Goal: Book appointment/travel/reservation

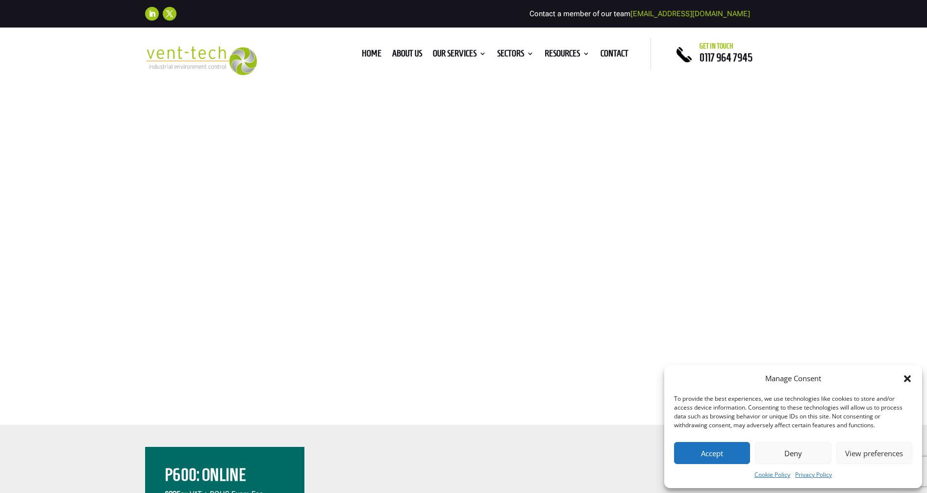
click at [722, 453] on button "Accept" at bounding box center [712, 453] width 76 height 22
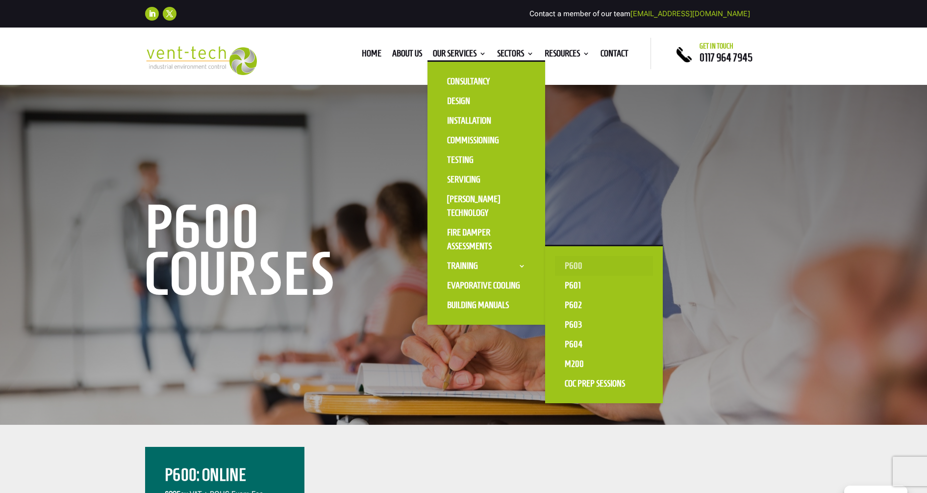
click at [584, 264] on link "P600" at bounding box center [604, 266] width 98 height 20
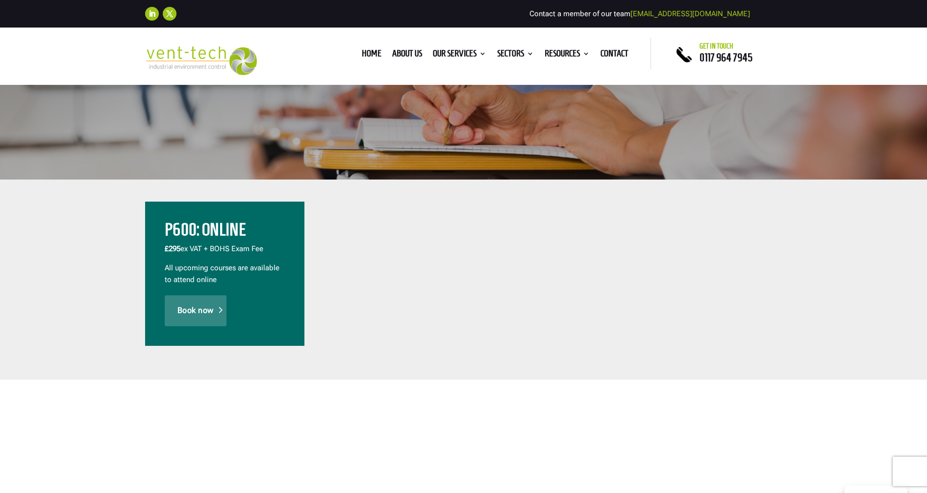
click at [206, 313] on link "Book now" at bounding box center [196, 310] width 62 height 30
